Goal: Task Accomplishment & Management: Manage account settings

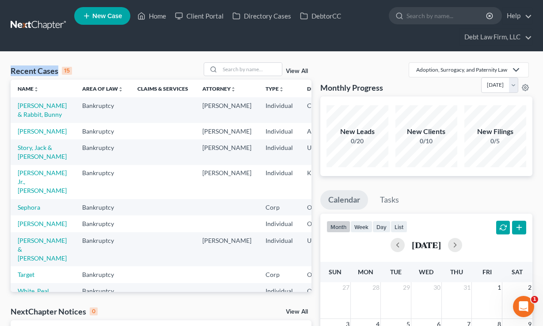
drag, startPoint x: 91, startPoint y: 68, endPoint x: 8, endPoint y: 74, distance: 82.4
click at [8, 74] on div "Recent Cases 15 View All Name unfold_more expand_more expand_less Area of Law u…" at bounding box center [161, 288] width 310 height 452
click at [110, 13] on span "New Case" at bounding box center [107, 16] width 30 height 7
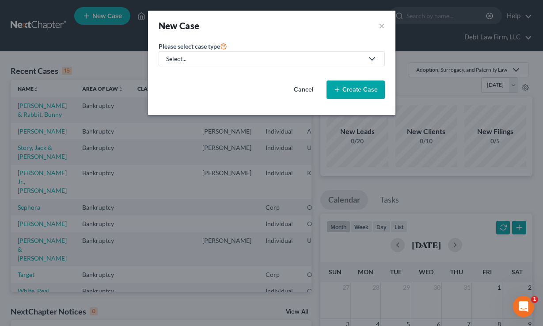
click at [231, 56] on div "Select..." at bounding box center [264, 58] width 197 height 9
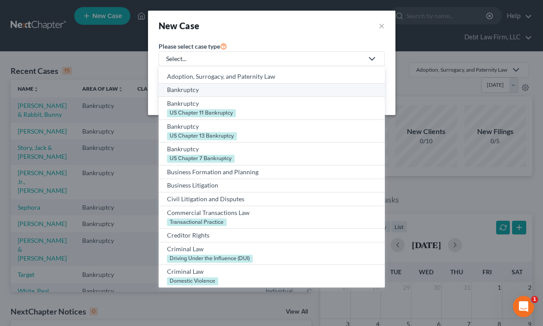
click at [192, 89] on div "Bankruptcy" at bounding box center [271, 89] width 209 height 9
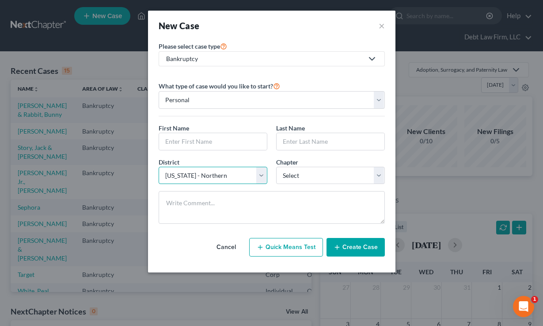
click at [189, 175] on select "Select [US_STATE] - [GEOGRAPHIC_DATA] [US_STATE] - [GEOGRAPHIC_DATA][US_STATE] …" at bounding box center [213, 176] width 109 height 18
click at [195, 173] on select "Select [US_STATE] - [GEOGRAPHIC_DATA] [US_STATE] - [GEOGRAPHIC_DATA][US_STATE] …" at bounding box center [213, 176] width 109 height 18
select select "66"
click at [159, 167] on select "Select [US_STATE] - [GEOGRAPHIC_DATA] [US_STATE] - [GEOGRAPHIC_DATA][US_STATE] …" at bounding box center [213, 176] width 109 height 18
click at [380, 25] on button "×" at bounding box center [382, 25] width 6 height 12
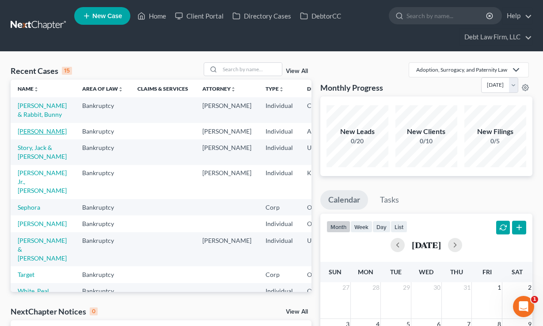
click at [26, 135] on link "[PERSON_NAME]" at bounding box center [42, 131] width 49 height 8
select select "12"
select select "3"
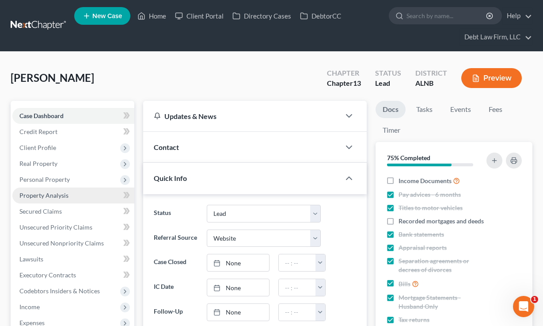
scroll to position [45, 0]
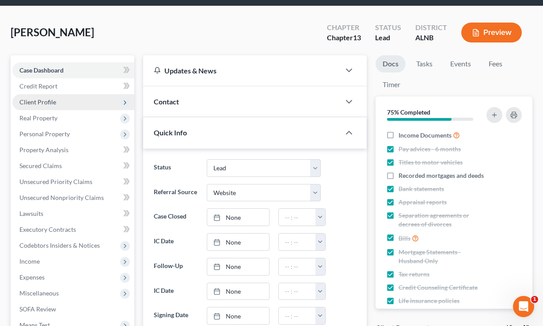
click at [50, 105] on span "Client Profile" at bounding box center [37, 102] width 37 height 8
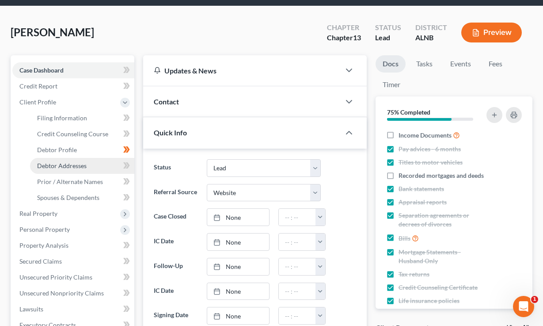
click at [67, 166] on span "Debtor Addresses" at bounding box center [61, 166] width 49 height 8
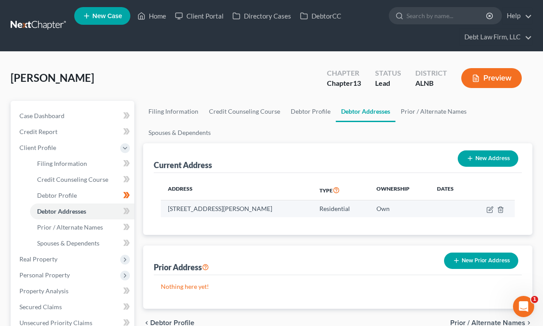
scroll to position [64, 0]
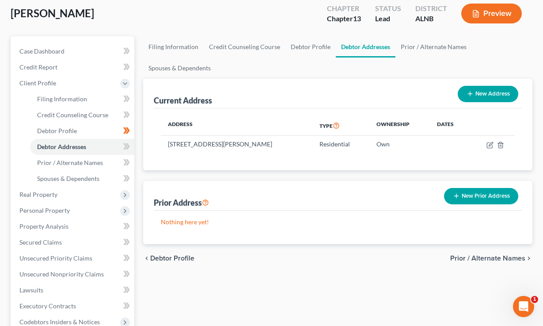
click at [498, 90] on button "New Address" at bounding box center [488, 94] width 61 height 16
select select "0"
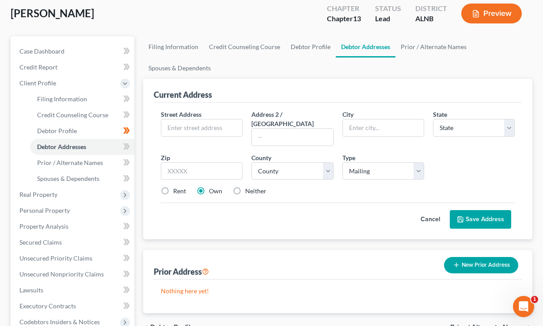
click at [436, 212] on button "Cancel" at bounding box center [430, 219] width 39 height 18
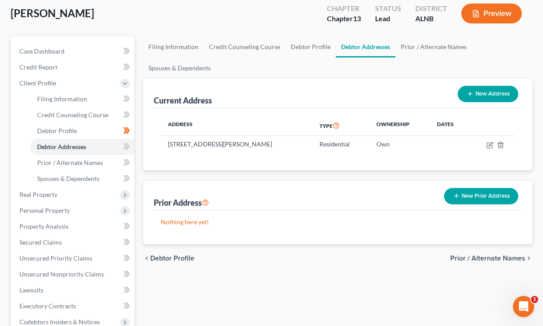
click at [497, 7] on button "Preview" at bounding box center [491, 14] width 61 height 20
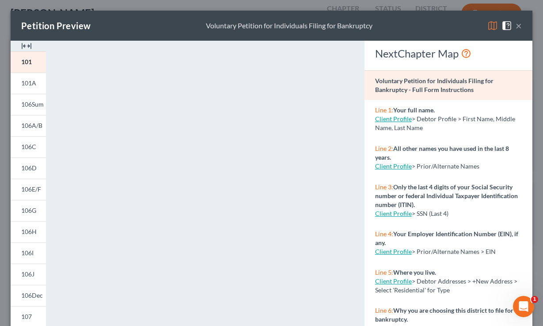
drag, startPoint x: 429, startPoint y: 133, endPoint x: 373, endPoint y: 111, distance: 60.0
click at [373, 111] on div "Line 1: Your full name. Client Profile > Debtor Profile > First Name, Middle Na…" at bounding box center [448, 119] width 168 height 38
click at [445, 115] on span "> Debtor Profile > First Name, Middle Name, Last Name" at bounding box center [445, 123] width 140 height 16
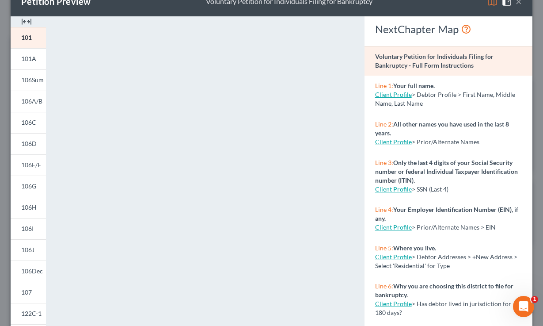
scroll to position [0, 0]
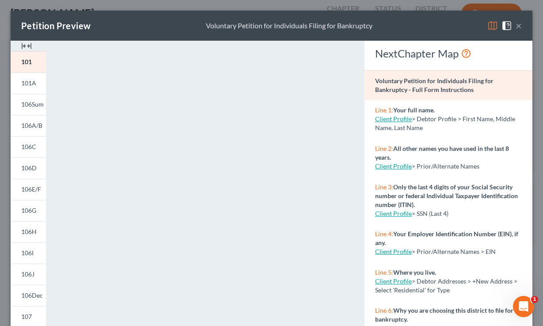
click at [523, 24] on div "Petition Preview Voluntary Petition for Individuals Filing for Bankruptcy ×" at bounding box center [272, 26] width 522 height 30
click at [521, 25] on button "×" at bounding box center [518, 25] width 6 height 11
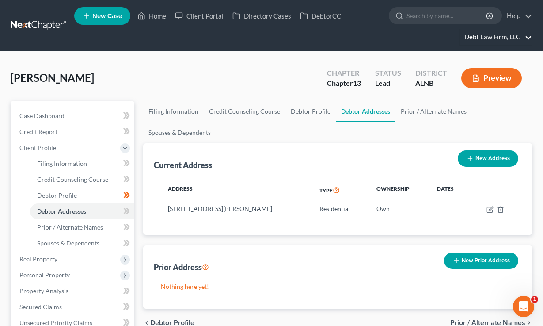
click at [500, 40] on link "Debt Law Firm, LLC" at bounding box center [496, 37] width 72 height 16
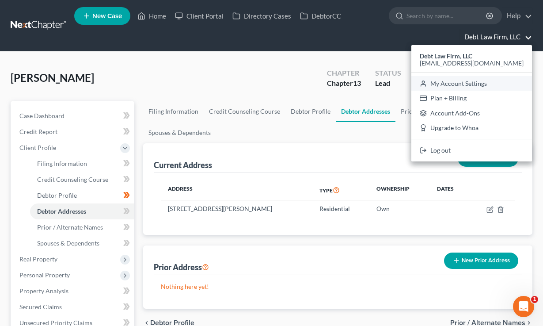
click at [491, 87] on link "My Account Settings" at bounding box center [471, 83] width 121 height 15
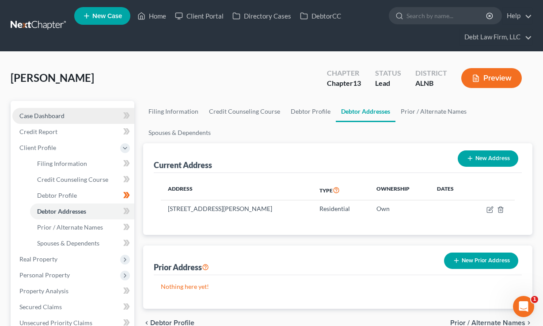
select select "61"
select select "24"
select select "36"
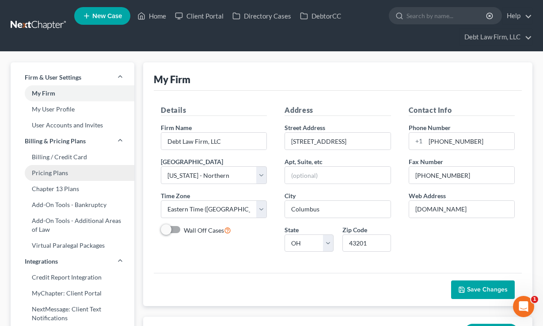
click at [54, 172] on link "Pricing Plans" at bounding box center [73, 173] width 124 height 16
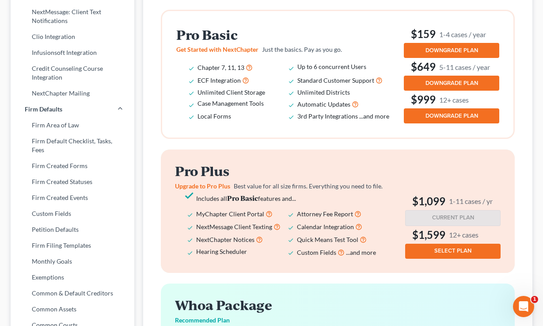
scroll to position [258, 0]
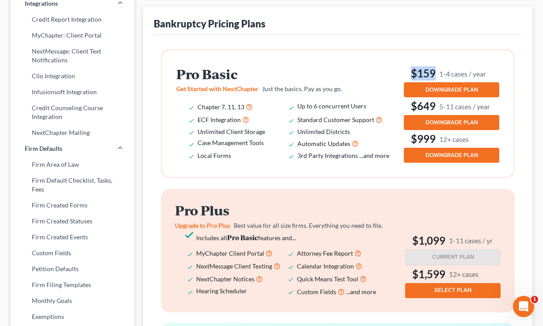
drag, startPoint x: 492, startPoint y: 72, endPoint x: 410, endPoint y: 70, distance: 81.8
click at [410, 70] on h3 "$159 1-4 cases / year" at bounding box center [451, 73] width 95 height 14
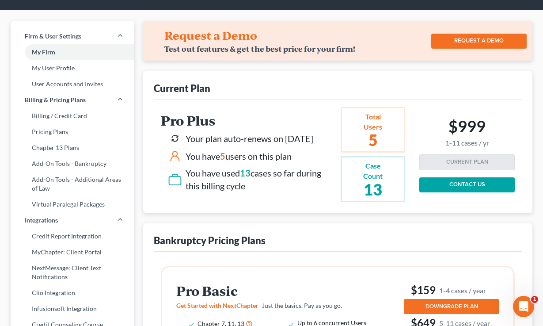
scroll to position [0, 0]
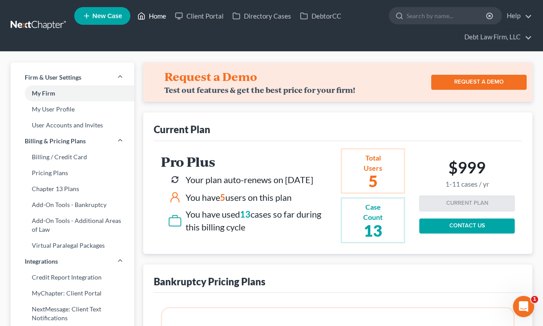
click at [152, 14] on link "Home" at bounding box center [152, 16] width 38 height 16
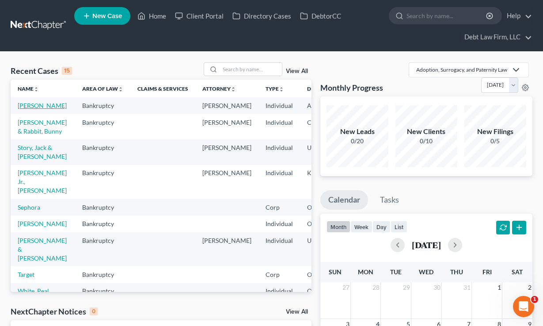
click at [26, 109] on link "[PERSON_NAME]" at bounding box center [42, 106] width 49 height 8
select select "12"
select select "3"
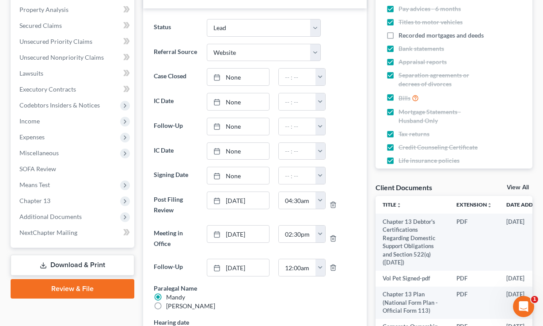
scroll to position [226, 0]
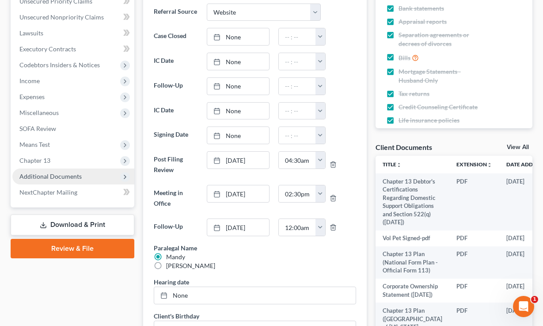
click at [61, 175] on span "Additional Documents" at bounding box center [50, 176] width 62 height 8
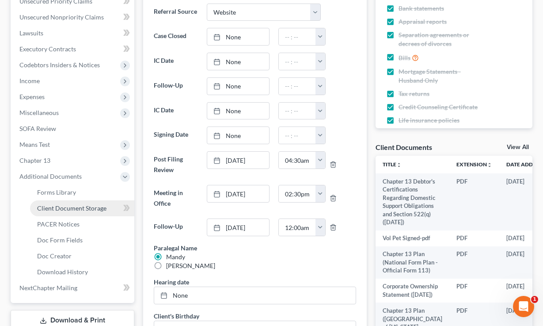
click at [65, 210] on span "Client Document Storage" at bounding box center [71, 208] width 69 height 8
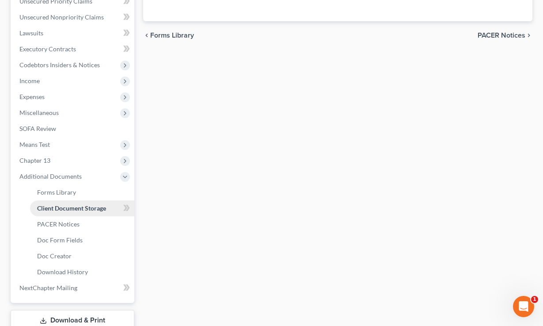
select select "5"
select select "10"
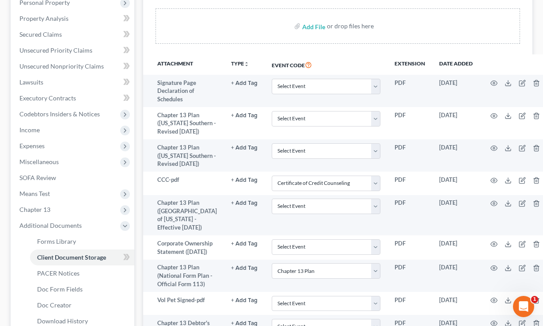
scroll to position [215, 0]
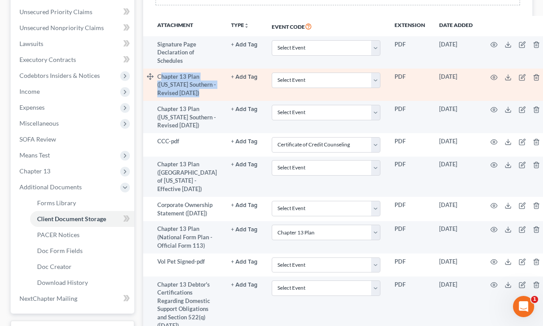
drag, startPoint x: 189, startPoint y: 109, endPoint x: 161, endPoint y: 75, distance: 44.6
click at [161, 75] on td "Chapter 13 Plan ([US_STATE] Southern - Revised [DATE])" at bounding box center [190, 84] width 67 height 32
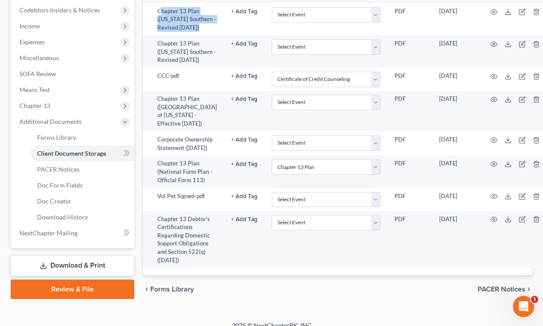
scroll to position [296, 0]
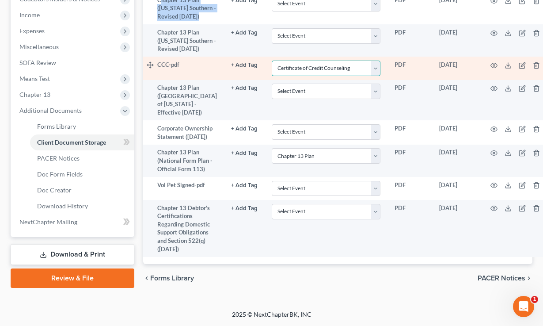
click at [321, 76] on select "Select Event 20 Largest Unsecured Creditors Amended Schedules (Fee) Attachment …" at bounding box center [326, 68] width 109 height 15
click at [272, 76] on select "Select Event 20 Largest Unsecured Creditors Amended Schedules (Fee) Attachment …" at bounding box center [326, 68] width 109 height 15
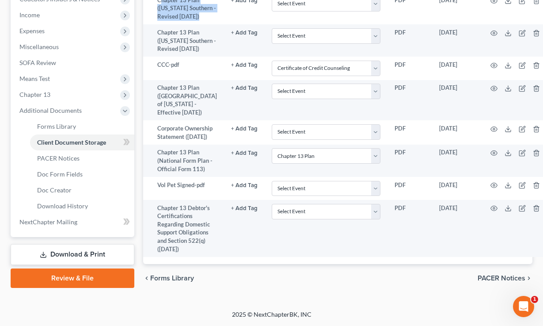
click at [63, 268] on link "Review & File" at bounding box center [73, 277] width 124 height 19
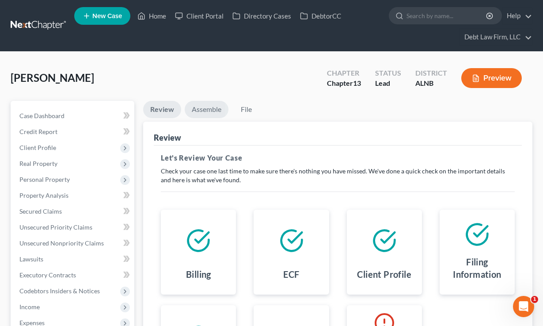
click at [217, 108] on link "Assemble" at bounding box center [207, 109] width 44 height 17
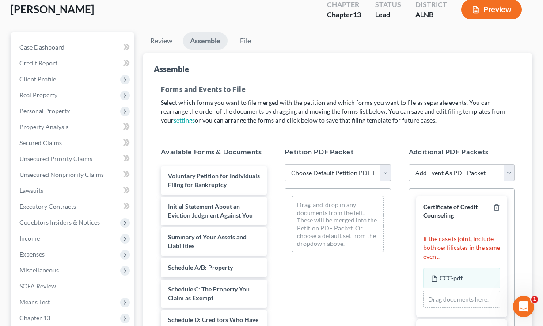
scroll to position [133, 0]
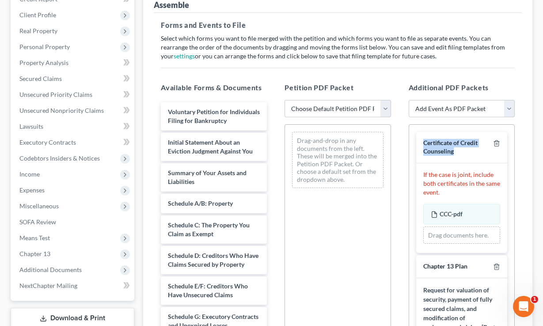
drag, startPoint x: 474, startPoint y: 151, endPoint x: 420, endPoint y: 135, distance: 56.2
click at [420, 135] on div "Certificate of Credit Counseling" at bounding box center [461, 147] width 91 height 31
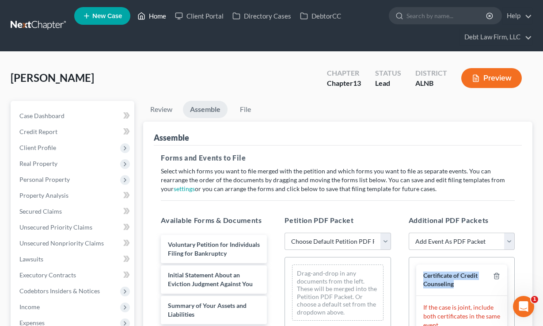
click at [149, 12] on link "Home" at bounding box center [152, 16] width 38 height 16
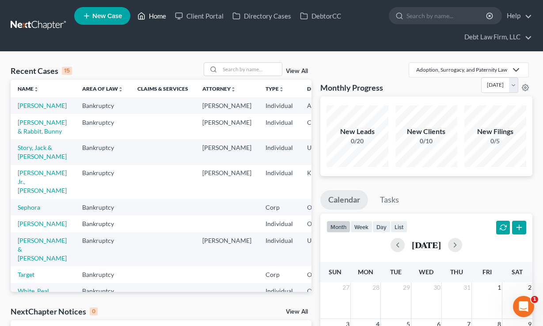
scroll to position [215, 0]
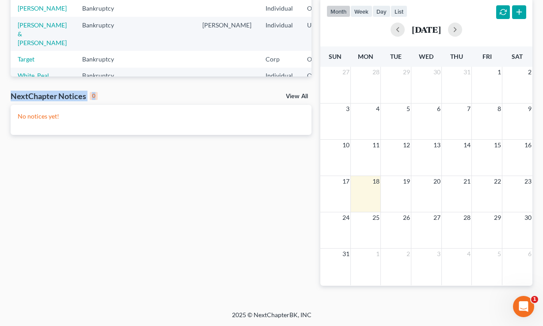
drag, startPoint x: 119, startPoint y: 101, endPoint x: 8, endPoint y: 96, distance: 111.9
click at [8, 96] on div "Recent Cases 15 View All Name unfold_more expand_more expand_less Area of Law u…" at bounding box center [161, 73] width 310 height 452
click at [121, 92] on div "NextChapter Notices 0 View All" at bounding box center [161, 98] width 301 height 14
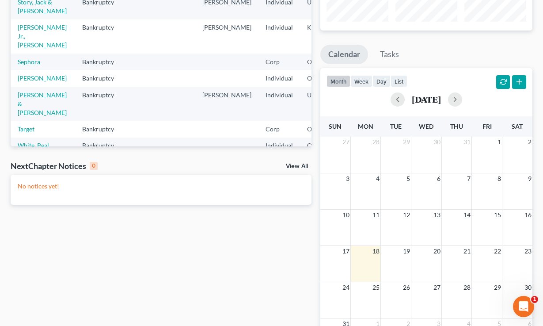
scroll to position [8, 0]
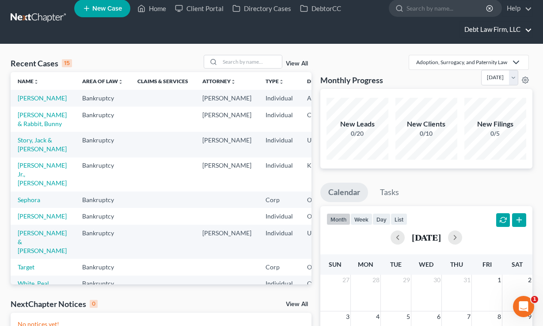
click at [504, 26] on link "Debt Law Firm, LLC" at bounding box center [496, 30] width 72 height 16
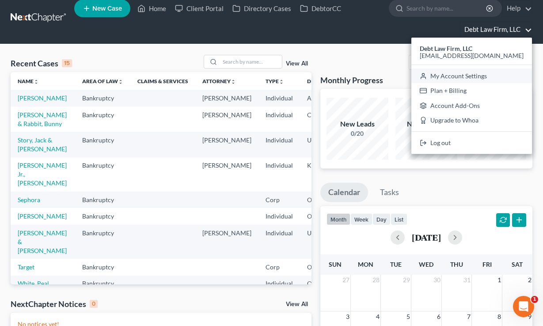
click at [474, 77] on link "My Account Settings" at bounding box center [471, 75] width 121 height 15
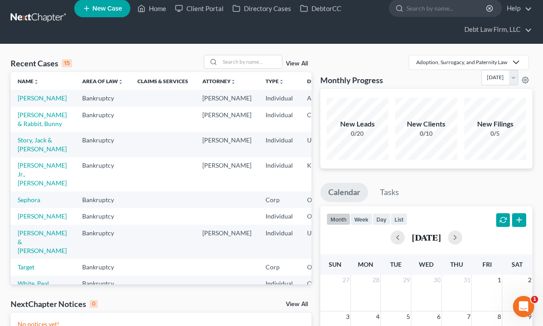
select select "61"
select select "24"
select select "36"
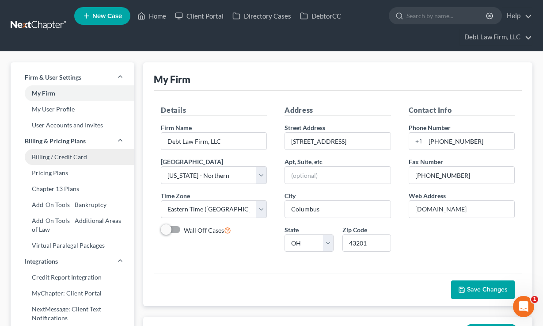
click at [55, 163] on link "Billing / Credit Card" at bounding box center [73, 157] width 124 height 16
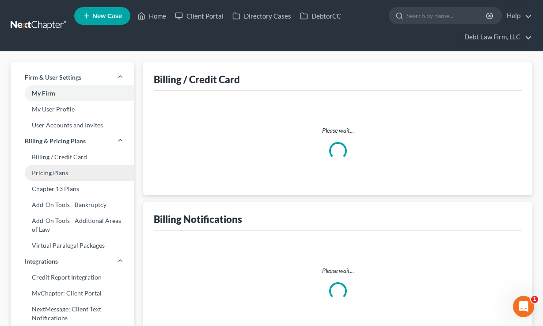
click at [54, 170] on link "Pricing Plans" at bounding box center [73, 173] width 124 height 16
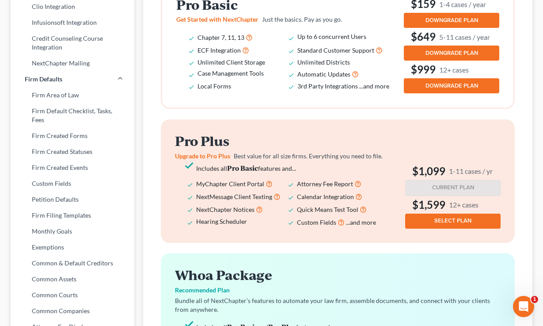
scroll to position [367, 0]
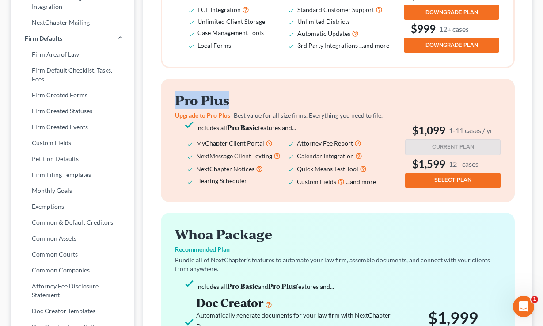
drag, startPoint x: 254, startPoint y: 106, endPoint x: 175, endPoint y: 106, distance: 79.1
click at [175, 106] on h2 "Pro Plus" at bounding box center [288, 100] width 226 height 15
drag, startPoint x: 256, startPoint y: 183, endPoint x: 193, endPoint y: 179, distance: 63.3
click at [196, 179] on li "Hearing Scheduler" at bounding box center [246, 181] width 101 height 13
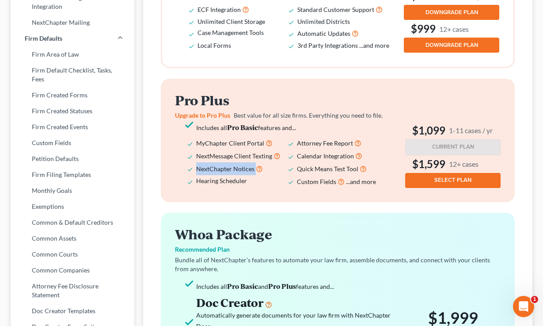
drag, startPoint x: 270, startPoint y: 171, endPoint x: 197, endPoint y: 170, distance: 72.9
click at [197, 170] on li "NextChapter Notices" at bounding box center [246, 168] width 101 height 13
click at [251, 101] on h2 "Pro Plus" at bounding box center [288, 100] width 226 height 15
drag, startPoint x: 498, startPoint y: 131, endPoint x: 413, endPoint y: 126, distance: 85.0
click at [413, 126] on h3 "$1,099 1-11 cases / yr" at bounding box center [452, 130] width 95 height 14
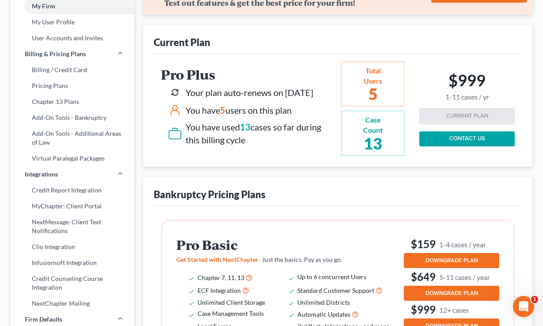
scroll to position [10, 0]
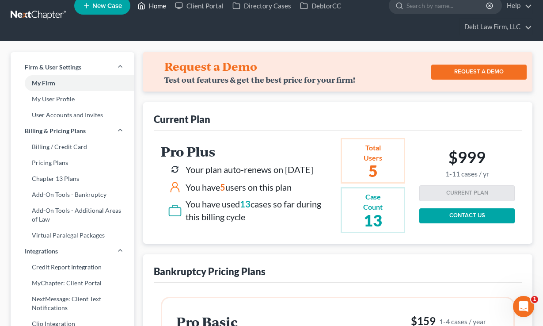
click at [158, 9] on link "Home" at bounding box center [152, 6] width 38 height 16
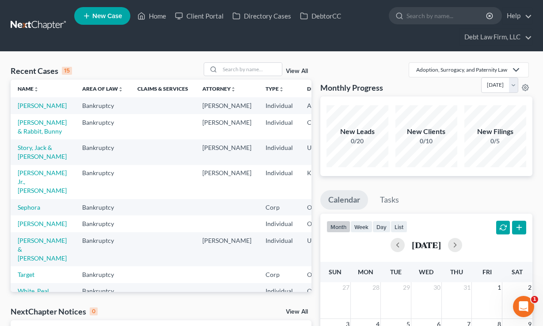
click at [27, 110] on td "[PERSON_NAME]" at bounding box center [43, 105] width 64 height 16
click at [27, 109] on link "[PERSON_NAME]" at bounding box center [42, 106] width 49 height 8
select select "12"
select select "3"
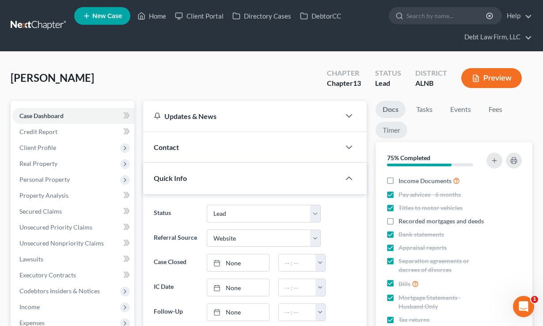
click at [400, 125] on link "Timer" at bounding box center [391, 129] width 32 height 17
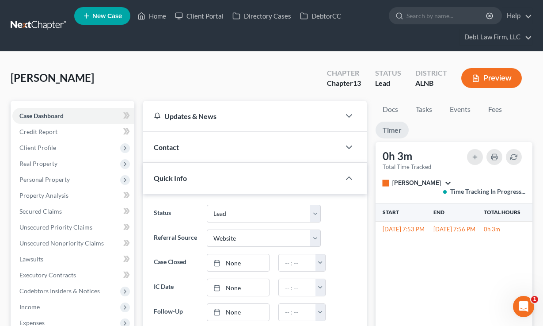
scroll to position [45, 0]
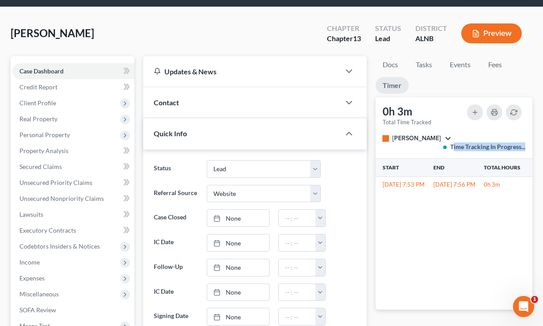
drag, startPoint x: 526, startPoint y: 136, endPoint x: 406, endPoint y: 141, distance: 120.2
click at [454, 136] on div "0h 3m Total Time Tracked stop [PERSON_NAME] All stop [PERSON_NAME] stop Atticus…" at bounding box center [453, 127] width 157 height 61
click at [406, 141] on span "[PERSON_NAME]" at bounding box center [416, 138] width 49 height 8
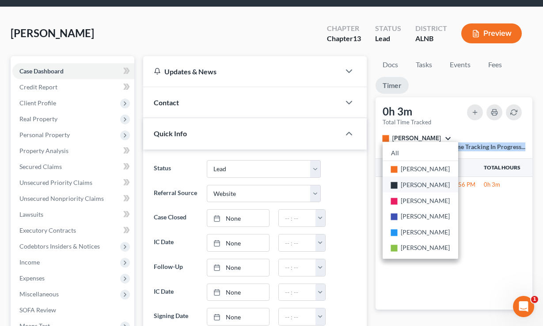
click at [417, 179] on link "stop [PERSON_NAME]" at bounding box center [421, 184] width 76 height 16
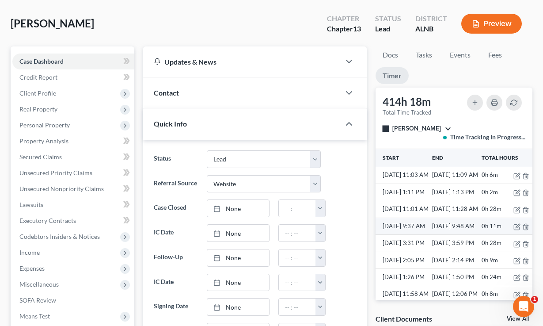
scroll to position [0, 11]
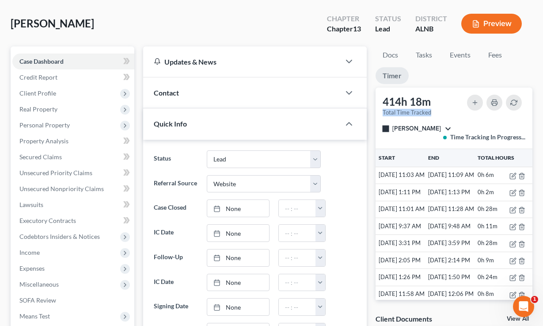
drag, startPoint x: 433, startPoint y: 114, endPoint x: 382, endPoint y: 109, distance: 51.1
click at [382, 109] on div "414h 18m Total Time Tracked" at bounding box center [406, 106] width 57 height 22
click at [511, 177] on icon "button" at bounding box center [512, 175] width 7 height 7
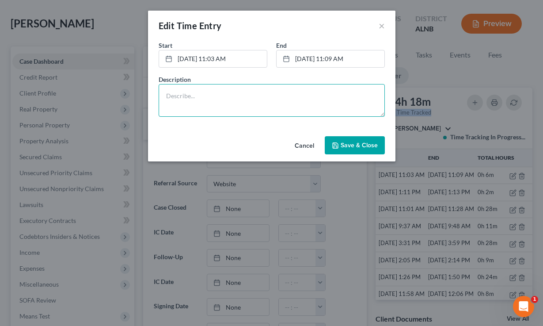
click at [228, 104] on textarea at bounding box center [272, 100] width 226 height 33
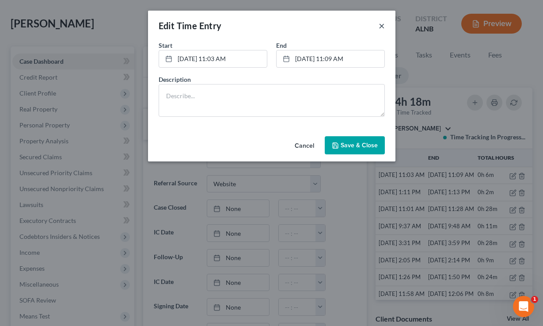
click at [383, 26] on button "×" at bounding box center [382, 25] width 6 height 11
click at [381, 23] on button "×" at bounding box center [382, 25] width 6 height 11
click at [296, 146] on button "Cancel" at bounding box center [305, 146] width 34 height 18
click at [53, 57] on div "Edit Time Entry × Start * [DATE] 11:03 AM close Date [DATE] Time 11:03 AM chevr…" at bounding box center [271, 163] width 543 height 326
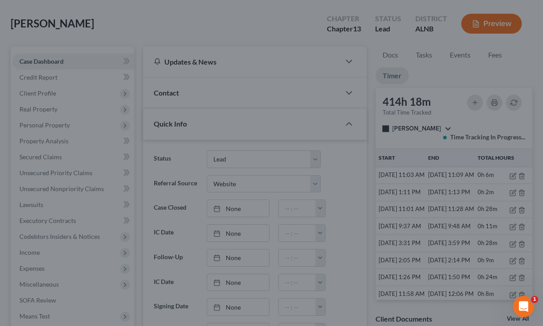
click at [63, 61] on div at bounding box center [271, 163] width 543 height 326
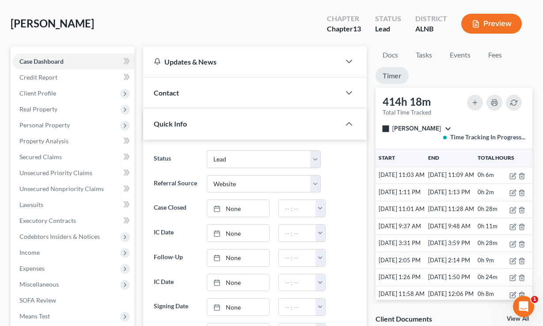
scroll to position [0, 0]
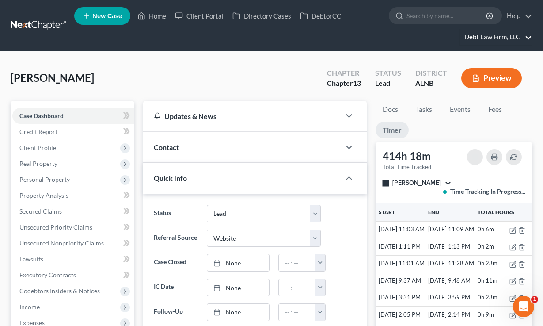
click at [499, 34] on link "Debt Law Firm, LLC" at bounding box center [496, 37] width 72 height 16
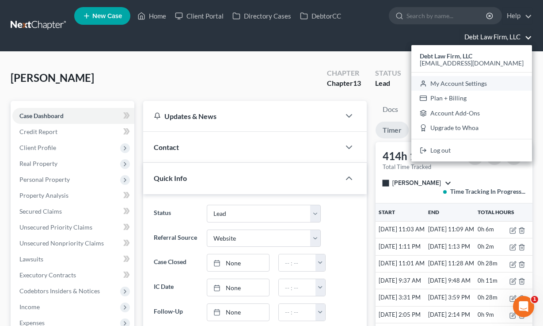
click at [490, 84] on link "My Account Settings" at bounding box center [471, 83] width 121 height 15
select select "61"
select select "24"
select select "36"
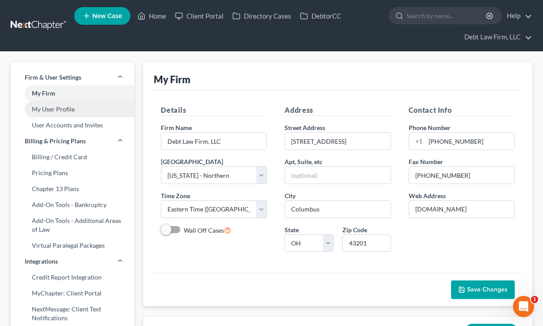
click at [69, 112] on link "My User Profile" at bounding box center [73, 109] width 124 height 16
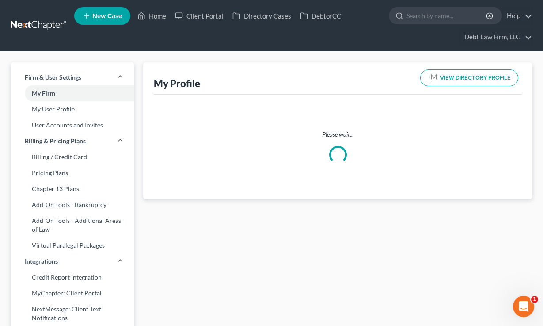
scroll to position [116, 0]
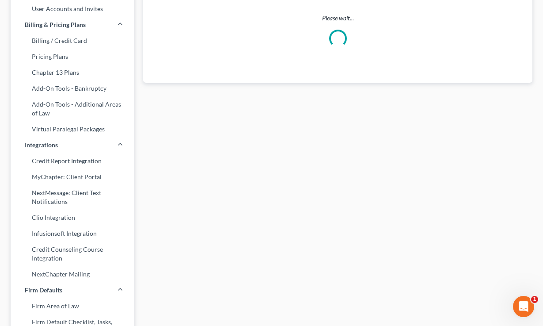
select select "36"
select select "61"
select select "attorney"
select select "0"
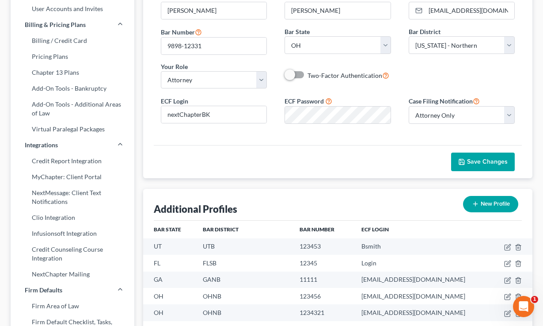
scroll to position [106, 0]
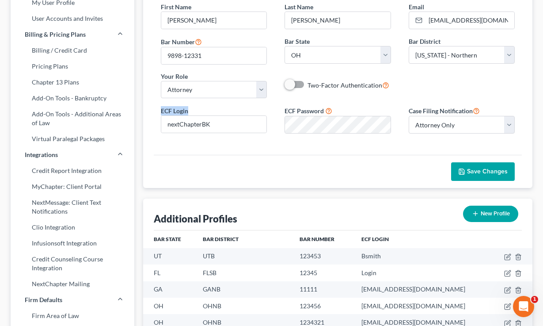
drag, startPoint x: 208, startPoint y: 106, endPoint x: 161, endPoint y: 106, distance: 46.4
click at [161, 106] on div "ECF Login nextChapterBK" at bounding box center [214, 119] width 124 height 27
drag, startPoint x: 351, startPoint y: 109, endPoint x: 280, endPoint y: 107, distance: 70.7
click at [280, 107] on div "ECF Password" at bounding box center [338, 120] width 124 height 28
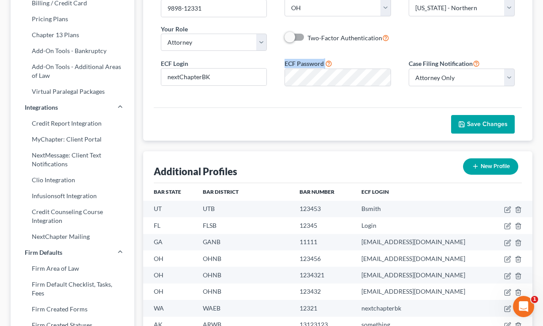
scroll to position [195, 0]
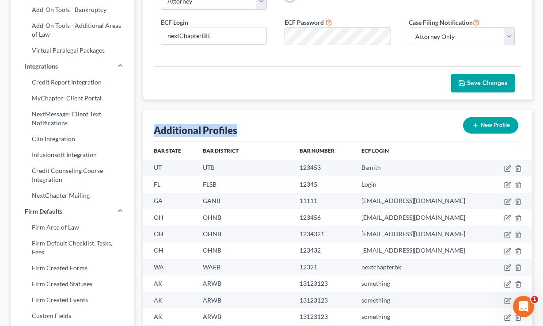
drag, startPoint x: 245, startPoint y: 128, endPoint x: 142, endPoint y: 130, distance: 102.5
click at [142, 130] on div "My Profile VIEW DIRECTORY PROFILE First Name * Atticus M. Last Name * [PERSON_N…" at bounding box center [338, 198] width 398 height 663
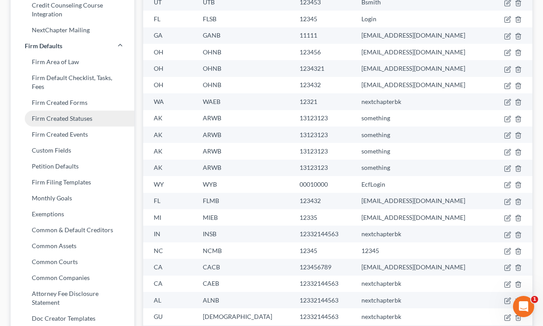
scroll to position [426, 0]
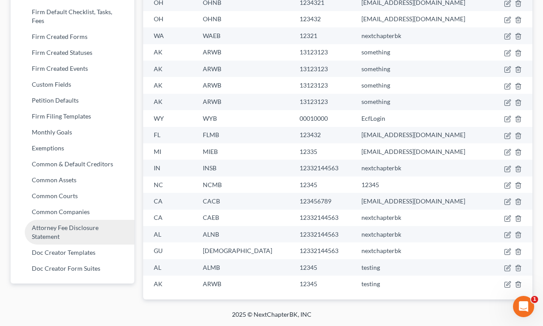
click at [76, 231] on link "Attorney Fee Disclosure Statement" at bounding box center [73, 232] width 124 height 25
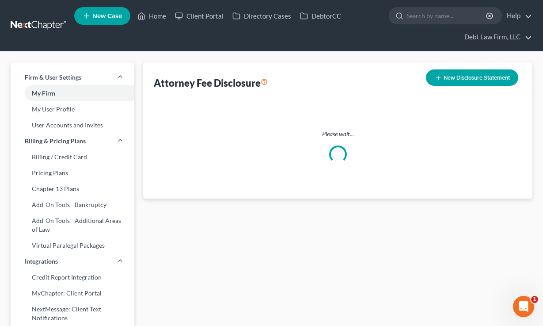
scroll to position [40, 0]
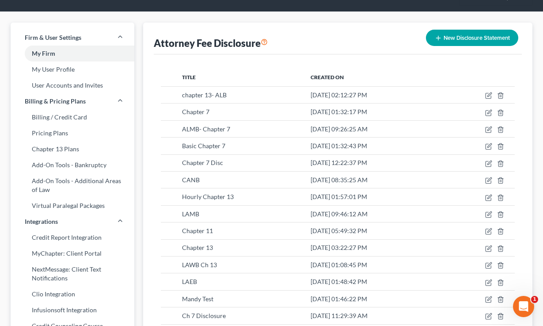
click at [470, 37] on button "New Disclosure Statement" at bounding box center [472, 38] width 92 height 16
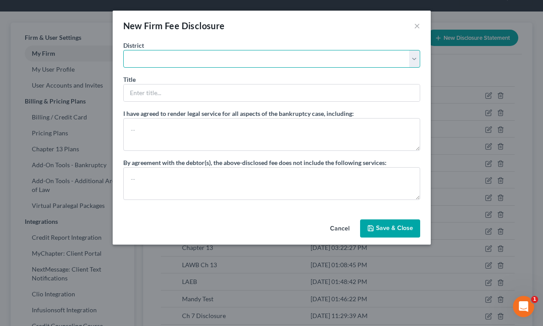
click at [204, 50] on select "[US_STATE] - [GEOGRAPHIC_DATA] [US_STATE] - [GEOGRAPHIC_DATA][US_STATE] - South…" at bounding box center [271, 59] width 297 height 18
select select "66"
click at [123, 50] on select "[US_STATE] - [GEOGRAPHIC_DATA] [US_STATE] - [GEOGRAPHIC_DATA][US_STATE] - South…" at bounding box center [271, 59] width 297 height 18
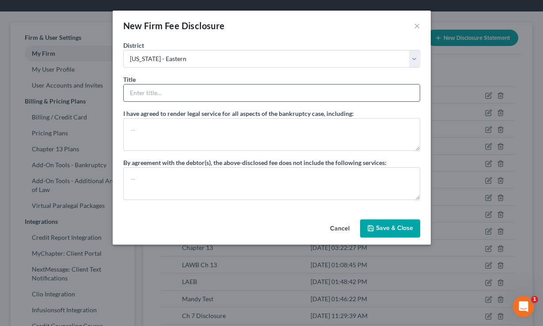
click at [159, 85] on input "text" at bounding box center [272, 92] width 296 height 17
type input "Chapter 7"
click at [343, 231] on button "Cancel" at bounding box center [340, 229] width 34 height 18
select select "?"
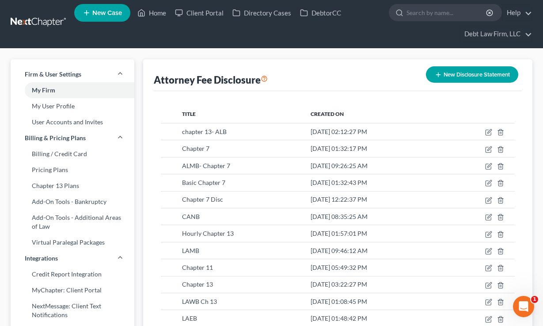
scroll to position [0, 0]
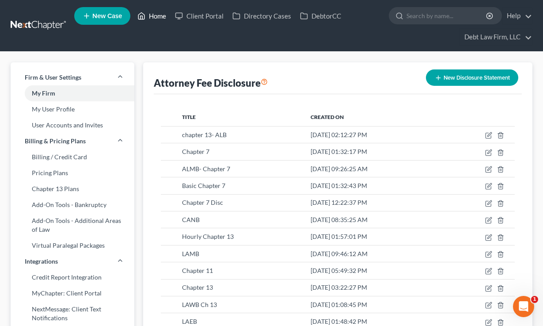
click at [148, 9] on link "Home" at bounding box center [152, 16] width 38 height 16
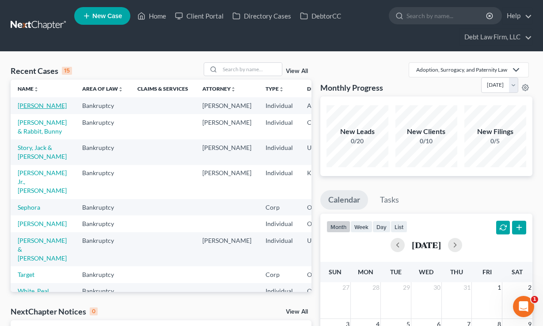
click at [29, 109] on link "[PERSON_NAME]" at bounding box center [42, 106] width 49 height 8
select select "3"
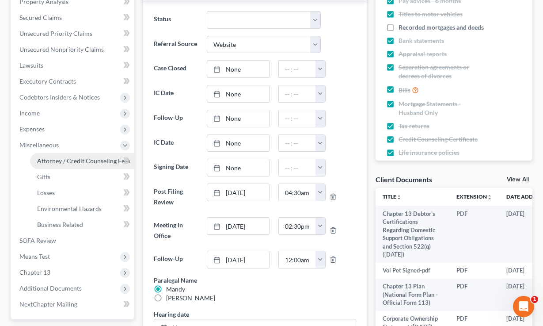
click at [63, 163] on span "Attorney / Credit Counseling Fees" at bounding box center [83, 161] width 93 height 8
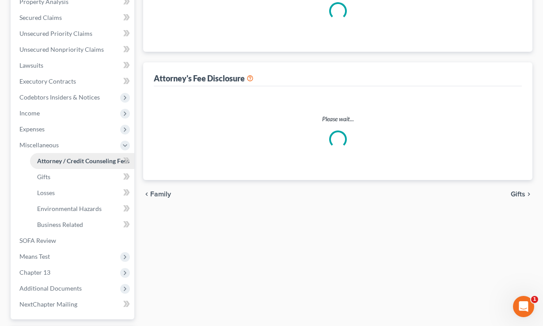
scroll to position [26, 0]
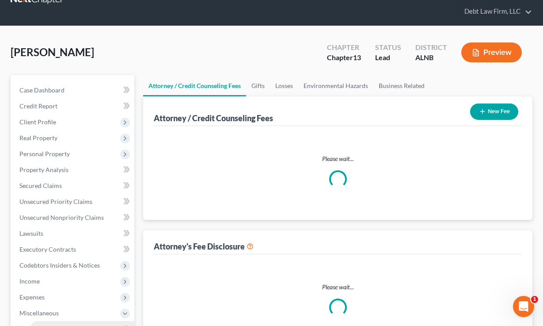
select select "3"
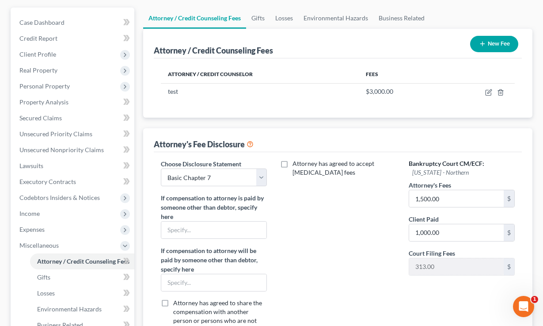
scroll to position [113, 0]
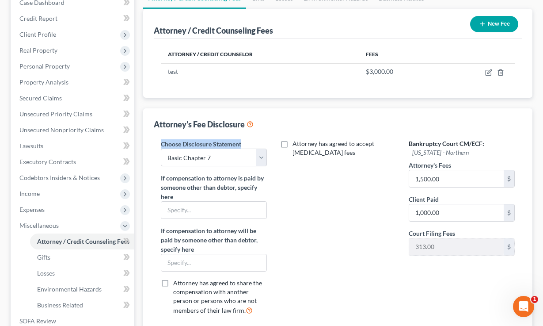
drag, startPoint x: 242, startPoint y: 143, endPoint x: 160, endPoint y: 144, distance: 82.6
click at [160, 144] on div "Choose Disclosure Statement Select chapter 13- ALB Chapter 7 ALMB- Chapter 7 Ba…" at bounding box center [214, 230] width 124 height 182
click at [233, 156] on select "Select chapter 13- ALB Chapter 7 ALMB- Chapter 7 Basic Chapter 7 Chapter 7 Disc…" at bounding box center [214, 157] width 106 height 18
select select
click at [161, 148] on select "Select chapter 13- ALB Chapter 7 ALMB- Chapter 7 Basic Chapter 7 Chapter 7 Disc…" at bounding box center [214, 157] width 106 height 18
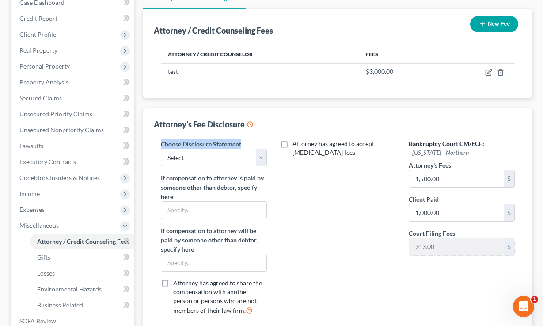
click at [352, 189] on div "Attorney has agreed to accept [MEDICAL_DATA] fees" at bounding box center [338, 230] width 124 height 182
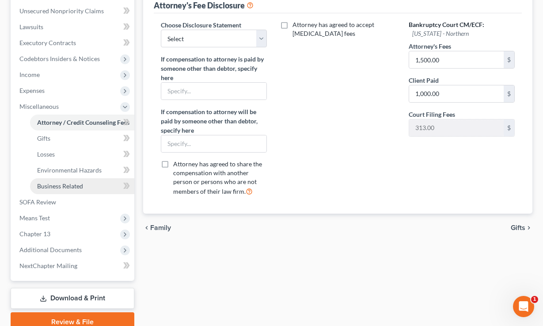
scroll to position [270, 0]
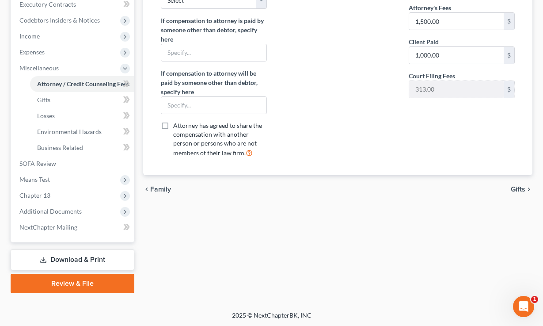
click at [62, 275] on link "Review & File" at bounding box center [73, 282] width 124 height 19
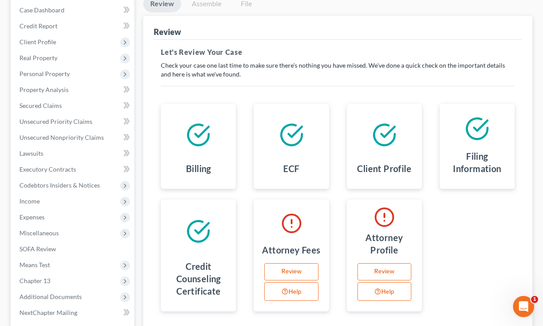
scroll to position [176, 0]
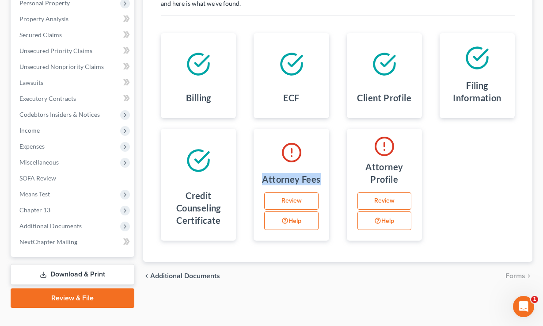
drag, startPoint x: 323, startPoint y: 177, endPoint x: 271, endPoint y: 149, distance: 58.9
click at [271, 149] on div "Attorney Fees Review Help" at bounding box center [291, 185] width 75 height 112
click at [60, 161] on span "Miscellaneous" at bounding box center [73, 162] width 122 height 16
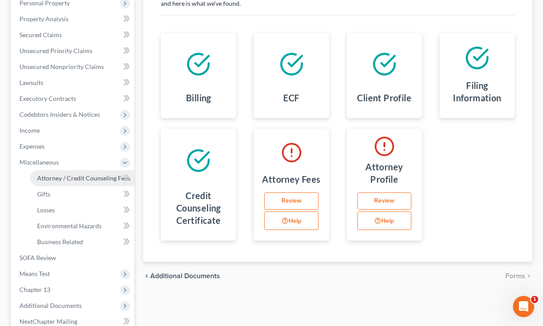
click at [60, 177] on span "Attorney / Credit Counseling Fees" at bounding box center [83, 178] width 93 height 8
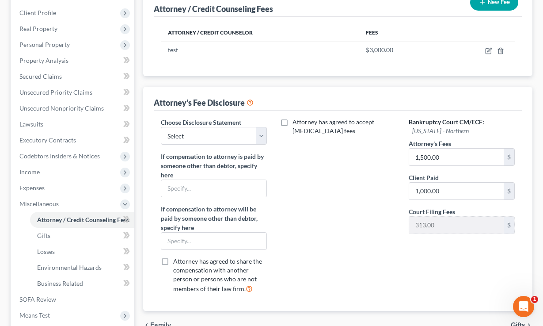
scroll to position [148, 0]
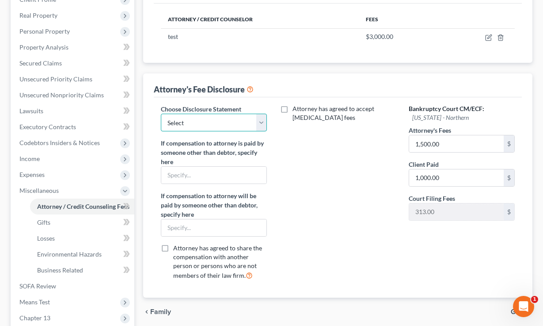
click at [211, 120] on select "Select chapter 13- ALB Chapter 7 ALMB- Chapter 7 Basic Chapter 7 Chapter 7 Disc…" at bounding box center [214, 123] width 106 height 18
select select "1"
click at [161, 114] on select "Select chapter 13- ALB Chapter 7 ALMB- Chapter 7 Basic Chapter 7 Chapter 7 Disc…" at bounding box center [214, 123] width 106 height 18
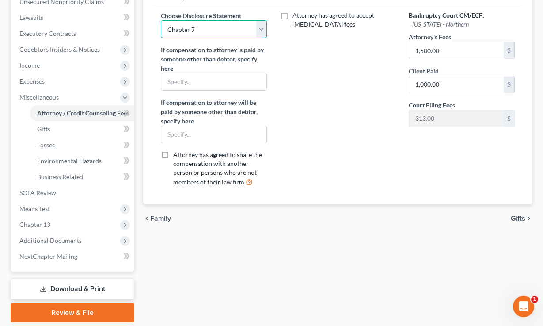
scroll to position [270, 0]
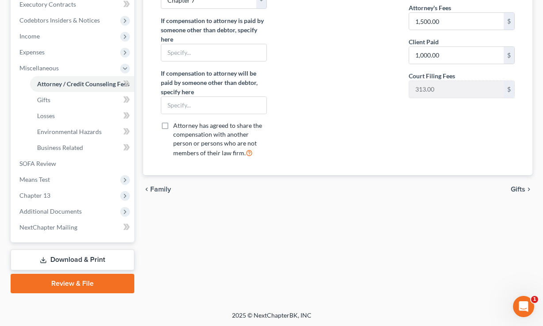
click at [69, 280] on link "Review & File" at bounding box center [73, 282] width 124 height 19
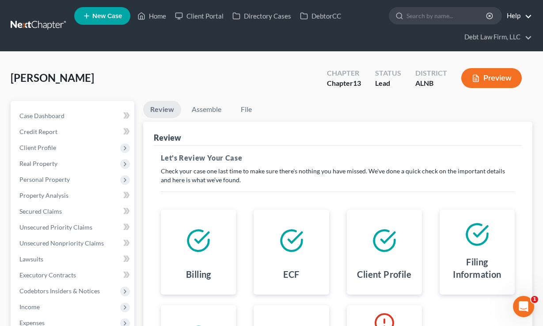
click at [525, 16] on link "Help" at bounding box center [517, 16] width 30 height 16
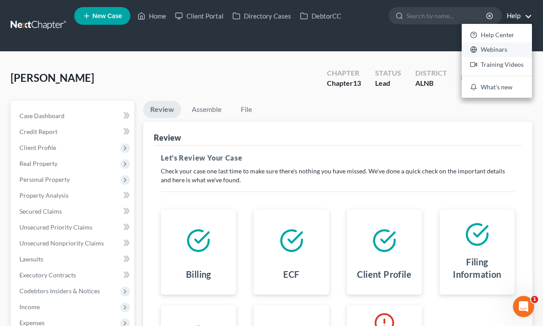
click at [497, 53] on link "Webinars" at bounding box center [497, 49] width 70 height 15
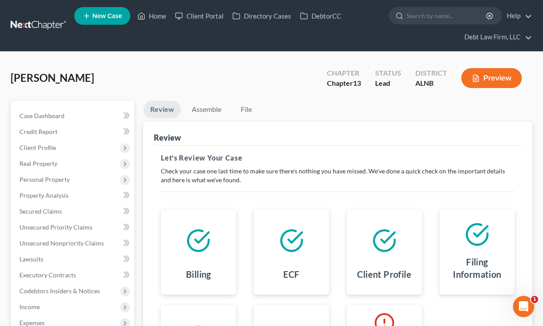
click at [153, 24] on ul "New Case Home Client Portal Directory Cases DebtorCC - No Result - See all resu…" at bounding box center [303, 25] width 458 height 42
click at [162, 10] on link "Home" at bounding box center [152, 16] width 38 height 16
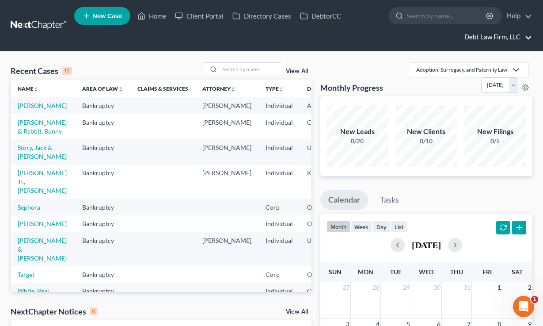
click at [481, 37] on link "Debt Law Firm, LLC" at bounding box center [496, 37] width 72 height 16
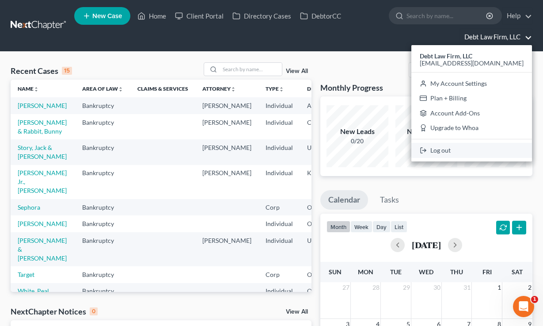
click at [478, 150] on link "Log out" at bounding box center [471, 150] width 121 height 15
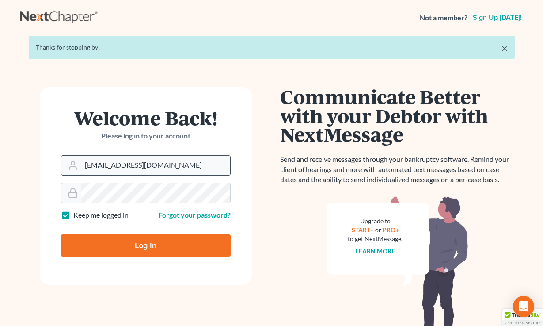
click at [136, 168] on input "[EMAIL_ADDRESS][DOMAIN_NAME]" at bounding box center [155, 164] width 149 height 19
type input "tim@nextchapterbk.com"
click at [136, 256] on div "Log In" at bounding box center [146, 241] width 170 height 29
click at [138, 231] on div "Log In" at bounding box center [146, 241] width 170 height 29
click at [138, 239] on input "Log In" at bounding box center [146, 245] width 170 height 22
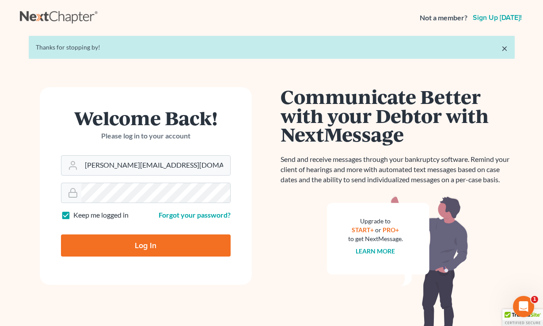
type input "Thinking..."
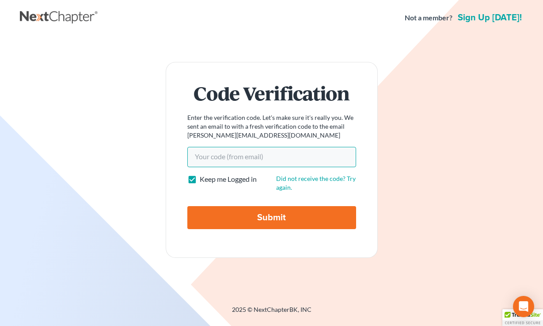
click at [265, 155] on input "Your code(from email)" at bounding box center [271, 157] width 169 height 20
paste input "5a15e1"
type input "5a15e1"
click at [187, 206] on input "Submit" at bounding box center [271, 217] width 169 height 23
type input "Thinking..."
